Goal: Find specific page/section: Find specific page/section

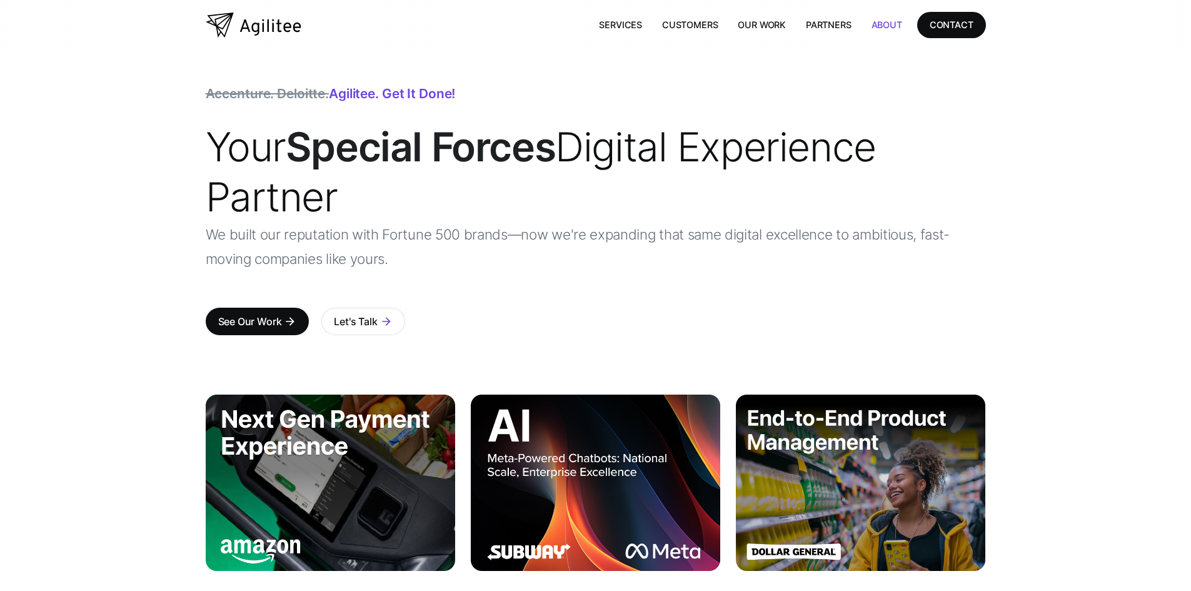
click at [889, 23] on link "About" at bounding box center [887, 25] width 51 height 26
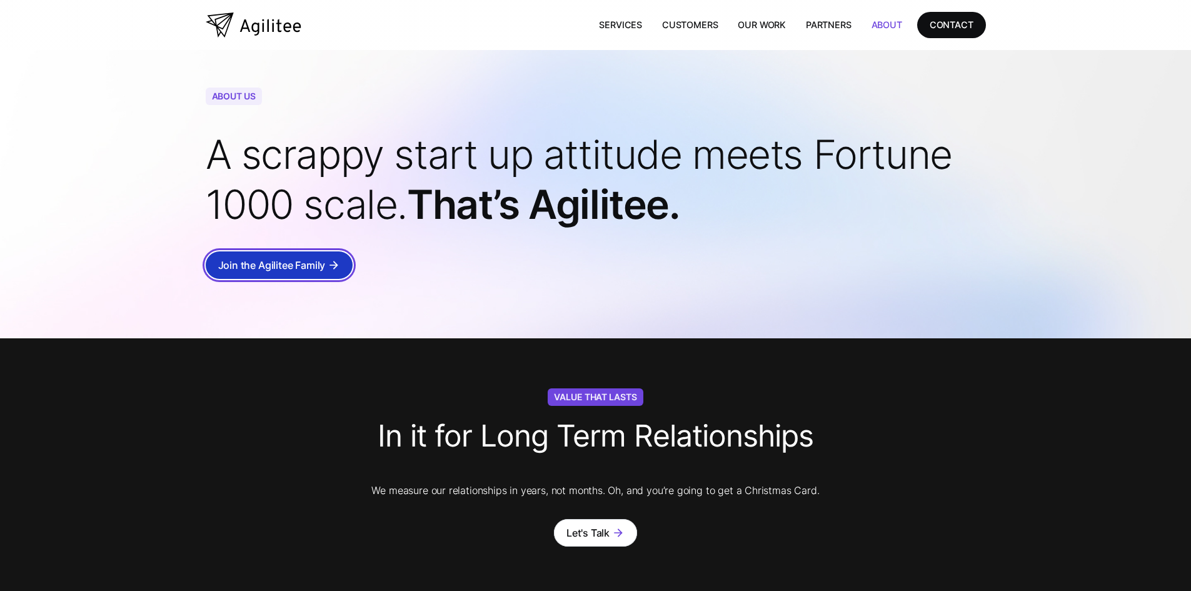
click at [323, 261] on div "Join the Agilitee Family" at bounding box center [272, 265] width 108 height 18
